Goal: Task Accomplishment & Management: Use online tool/utility

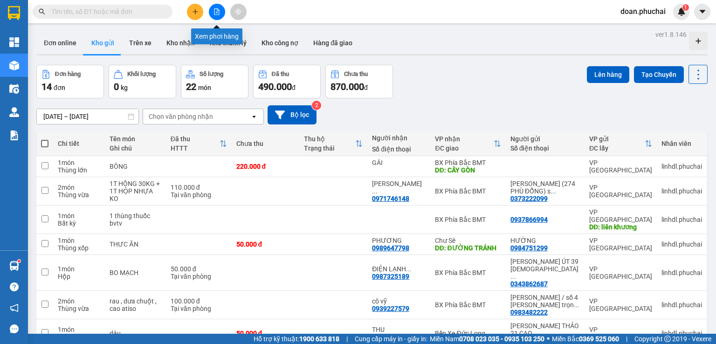
click at [216, 13] on icon "file-add" at bounding box center [217, 11] width 7 height 7
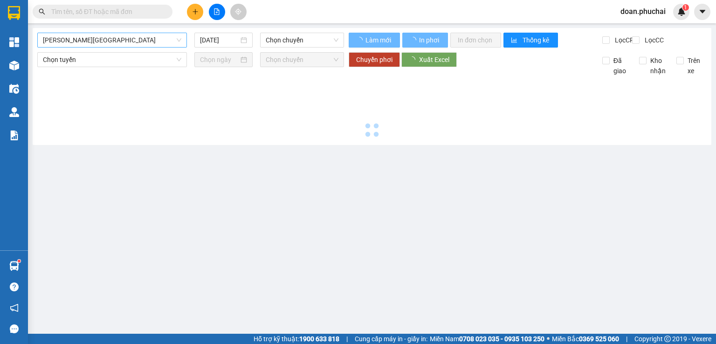
click at [108, 37] on span "[PERSON_NAME][GEOGRAPHIC_DATA]" at bounding box center [112, 40] width 138 height 14
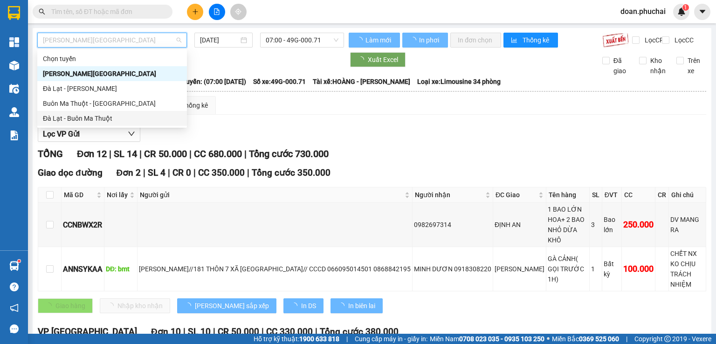
click at [99, 118] on div "Đà Lạt - Buôn Ma Thuột" at bounding box center [112, 118] width 138 height 10
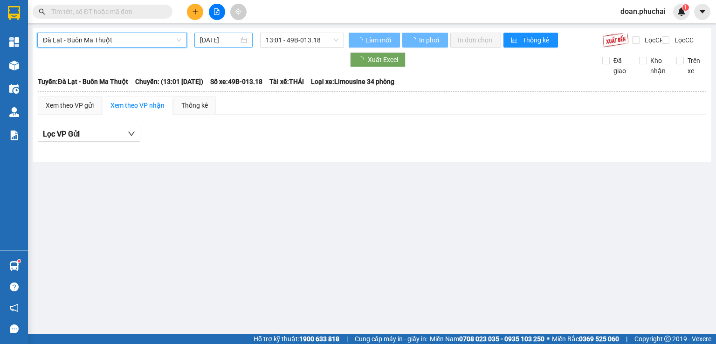
click at [210, 34] on div "[DATE]" at bounding box center [223, 40] width 58 height 15
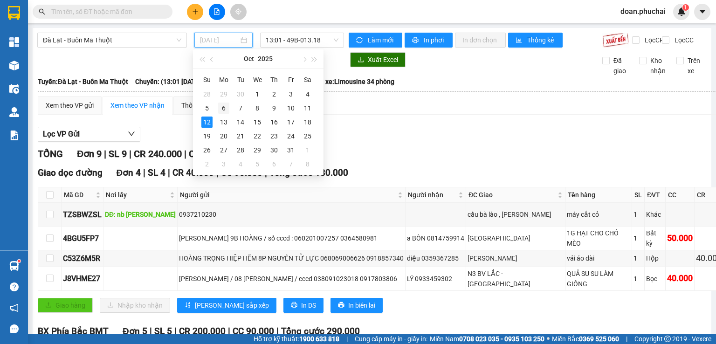
click at [219, 111] on div "6" at bounding box center [223, 108] width 11 height 11
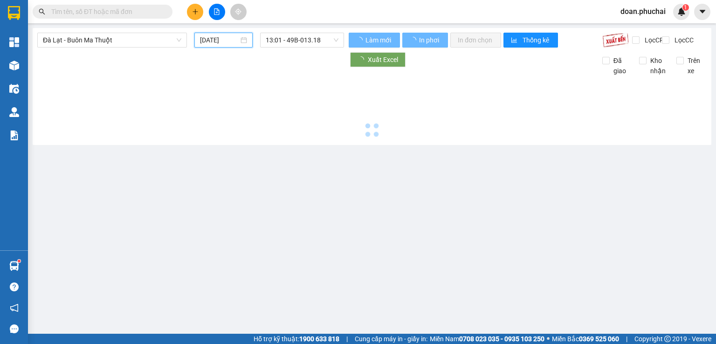
type input "[DATE]"
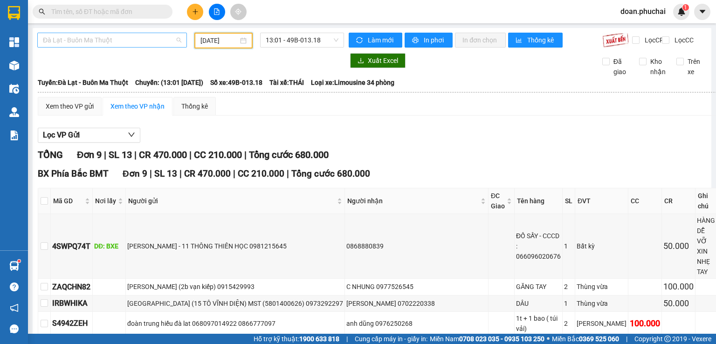
click at [156, 38] on span "Đà Lạt - Buôn Ma Thuột" at bounding box center [112, 40] width 138 height 14
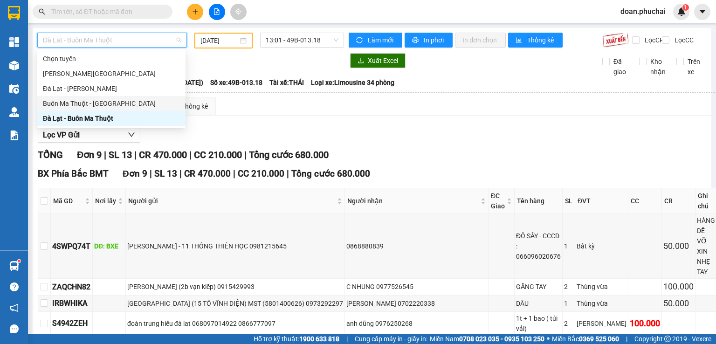
click at [92, 105] on div "Buôn Ma Thuột - [GEOGRAPHIC_DATA]" at bounding box center [111, 103] width 137 height 10
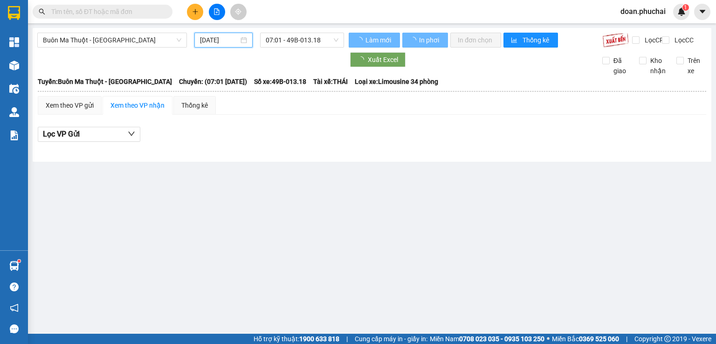
click at [224, 41] on input "[DATE]" at bounding box center [219, 40] width 38 height 10
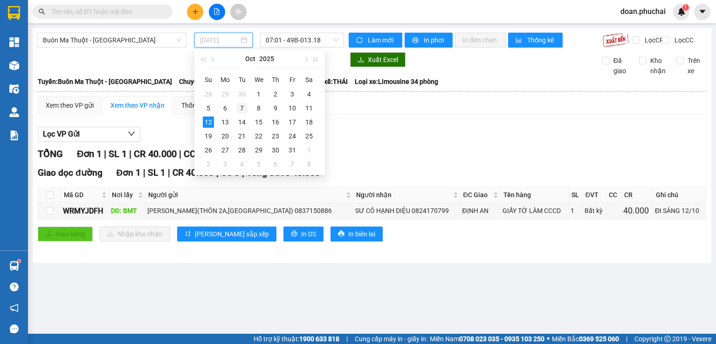
click at [245, 107] on div "7" at bounding box center [241, 108] width 11 height 11
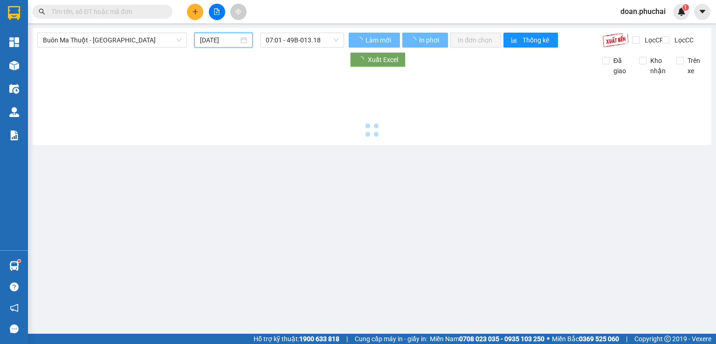
type input "[DATE]"
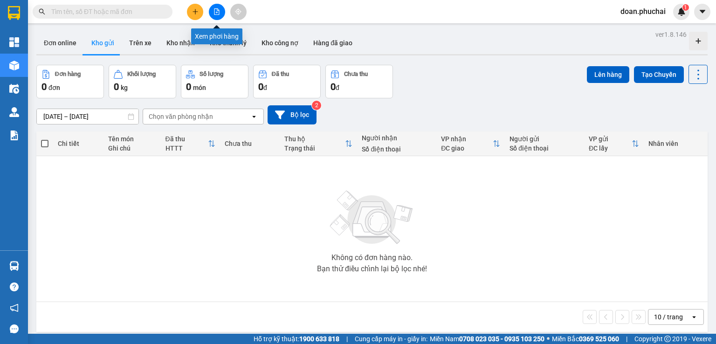
click at [216, 11] on icon "file-add" at bounding box center [217, 11] width 7 height 7
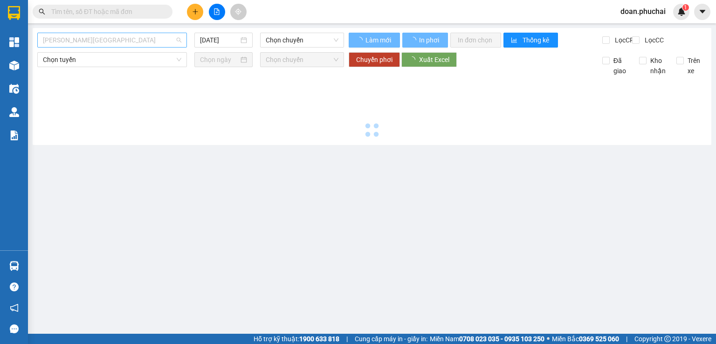
click at [109, 38] on span "[PERSON_NAME][GEOGRAPHIC_DATA]" at bounding box center [112, 40] width 138 height 14
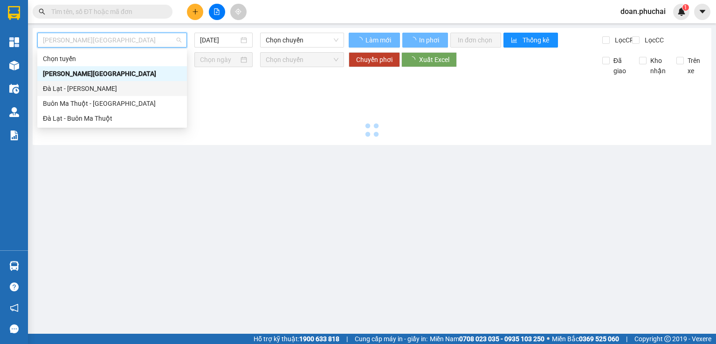
click at [90, 86] on div "Đà Lạt - [PERSON_NAME]" at bounding box center [112, 88] width 138 height 10
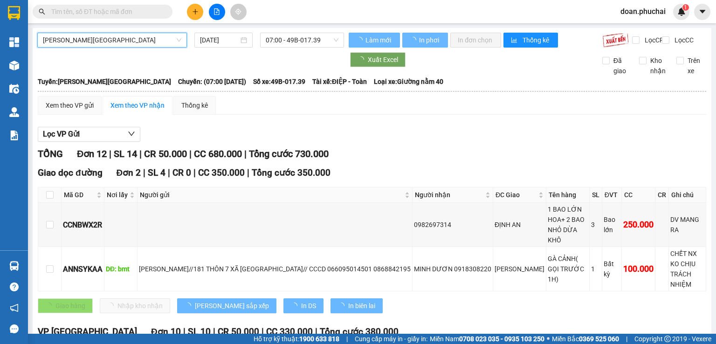
click at [202, 42] on input "[DATE]" at bounding box center [219, 40] width 38 height 10
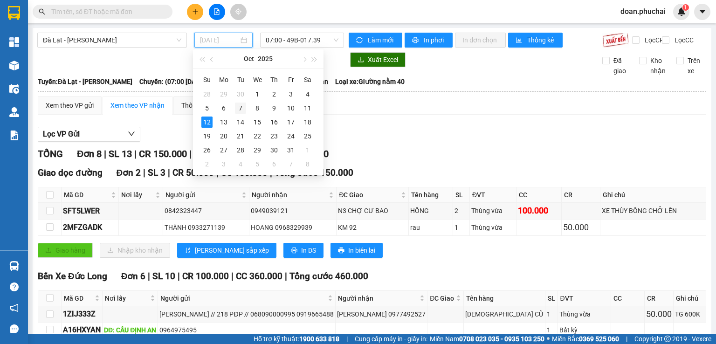
click at [242, 108] on div "7" at bounding box center [240, 108] width 11 height 11
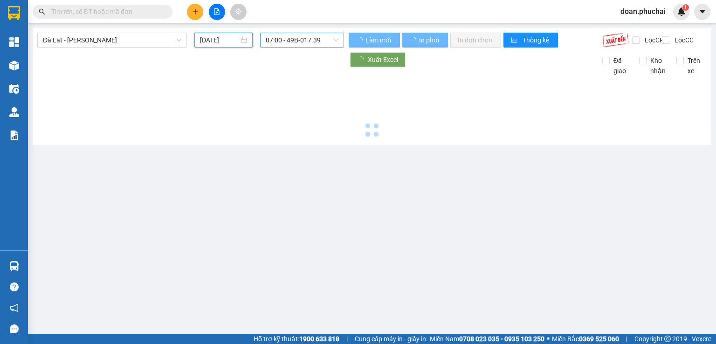
click at [311, 43] on span "07:00 - 49B-017.39" at bounding box center [302, 40] width 73 height 14
type input "[DATE]"
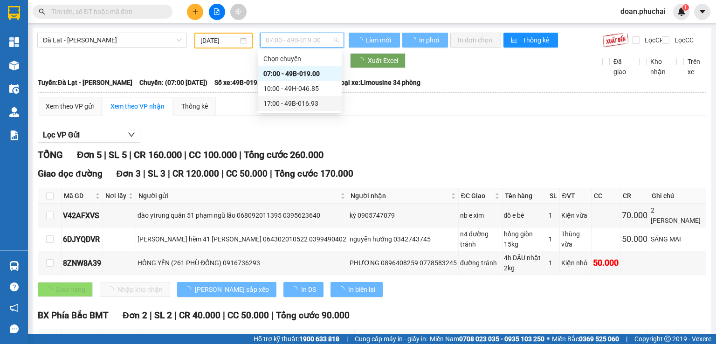
click at [315, 91] on div "10:00 - 49H-046.85" at bounding box center [299, 88] width 73 height 10
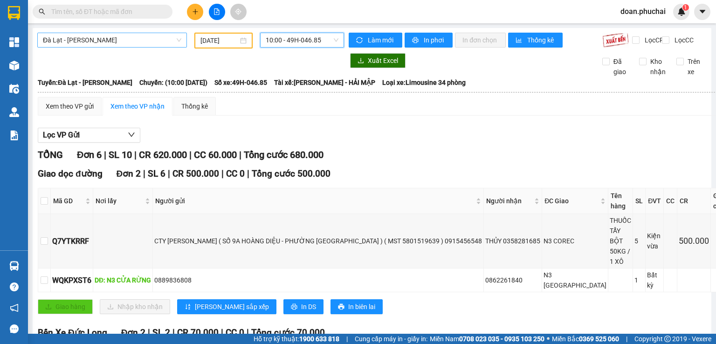
click at [126, 37] on span "Đà Lạt - [PERSON_NAME]" at bounding box center [112, 40] width 138 height 14
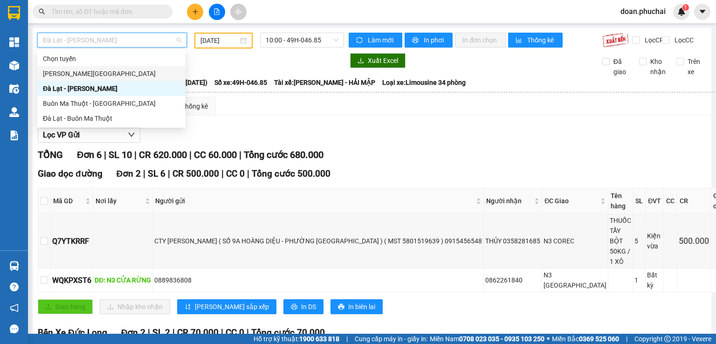
click at [112, 71] on div "[PERSON_NAME][GEOGRAPHIC_DATA]" at bounding box center [111, 74] width 137 height 10
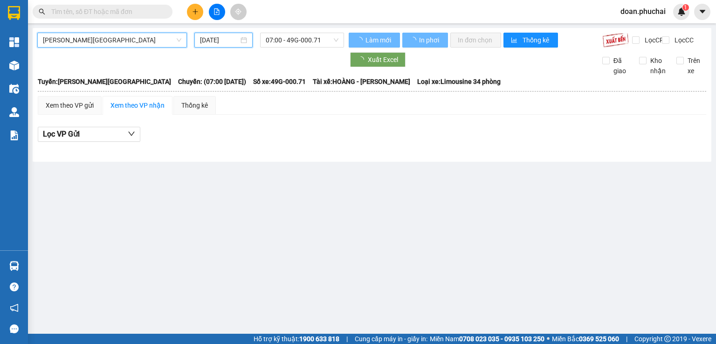
click at [215, 42] on input "[DATE]" at bounding box center [219, 40] width 38 height 10
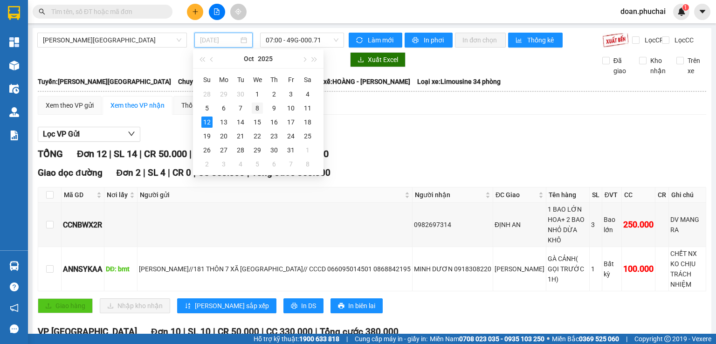
click at [260, 105] on div "8" at bounding box center [257, 108] width 11 height 11
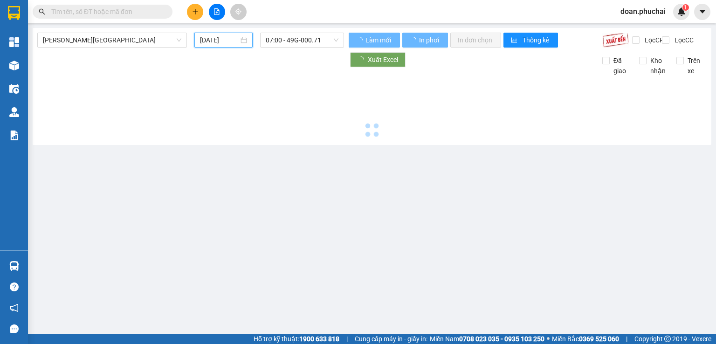
type input "[DATE]"
